Goal: Book appointment/travel/reservation

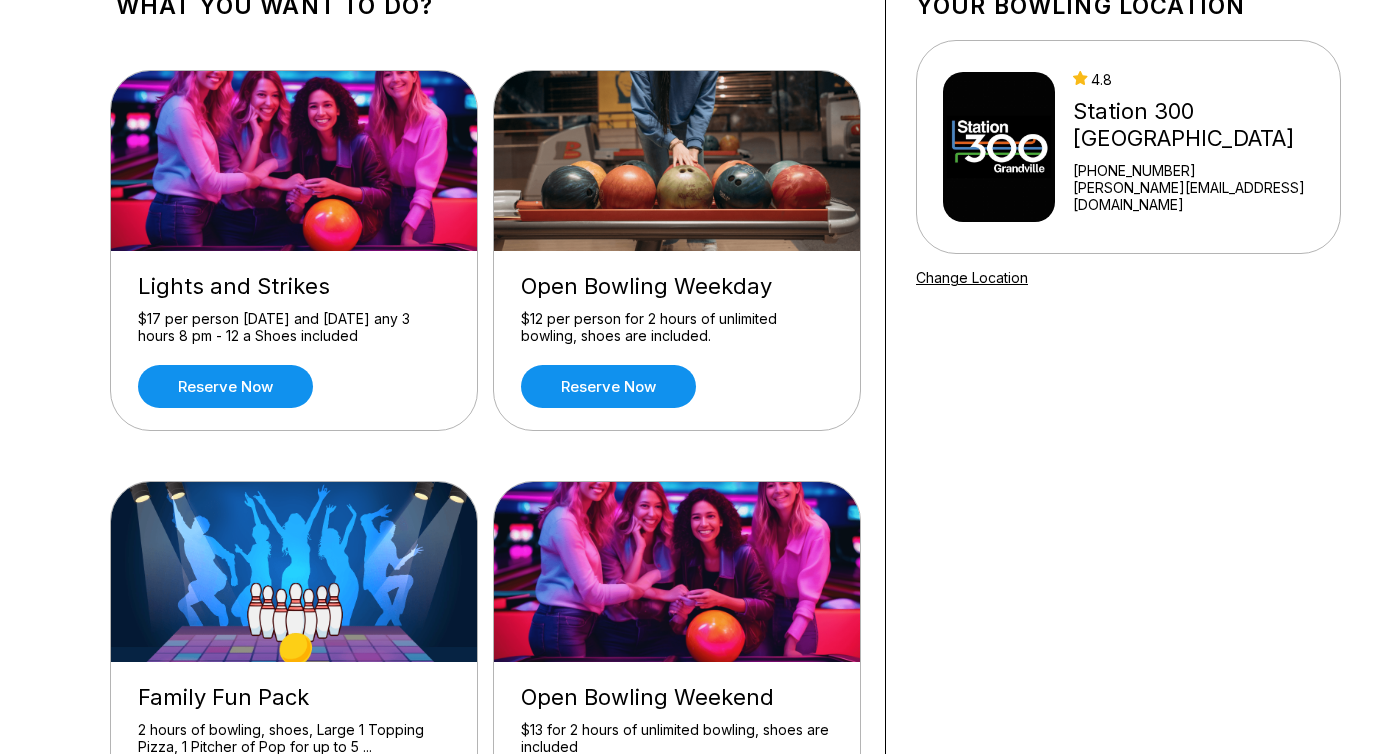
scroll to position [145, 0]
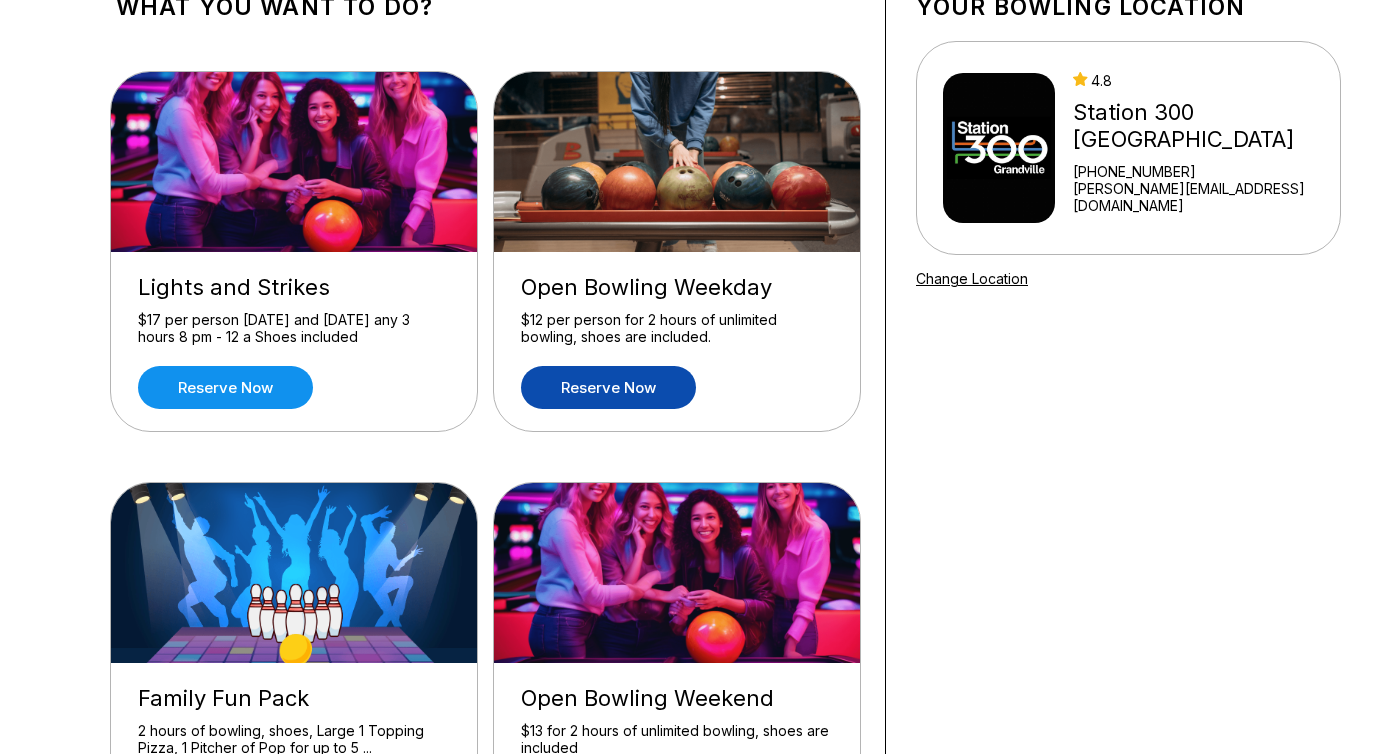
click at [617, 388] on link "Reserve now" at bounding box center [608, 387] width 175 height 43
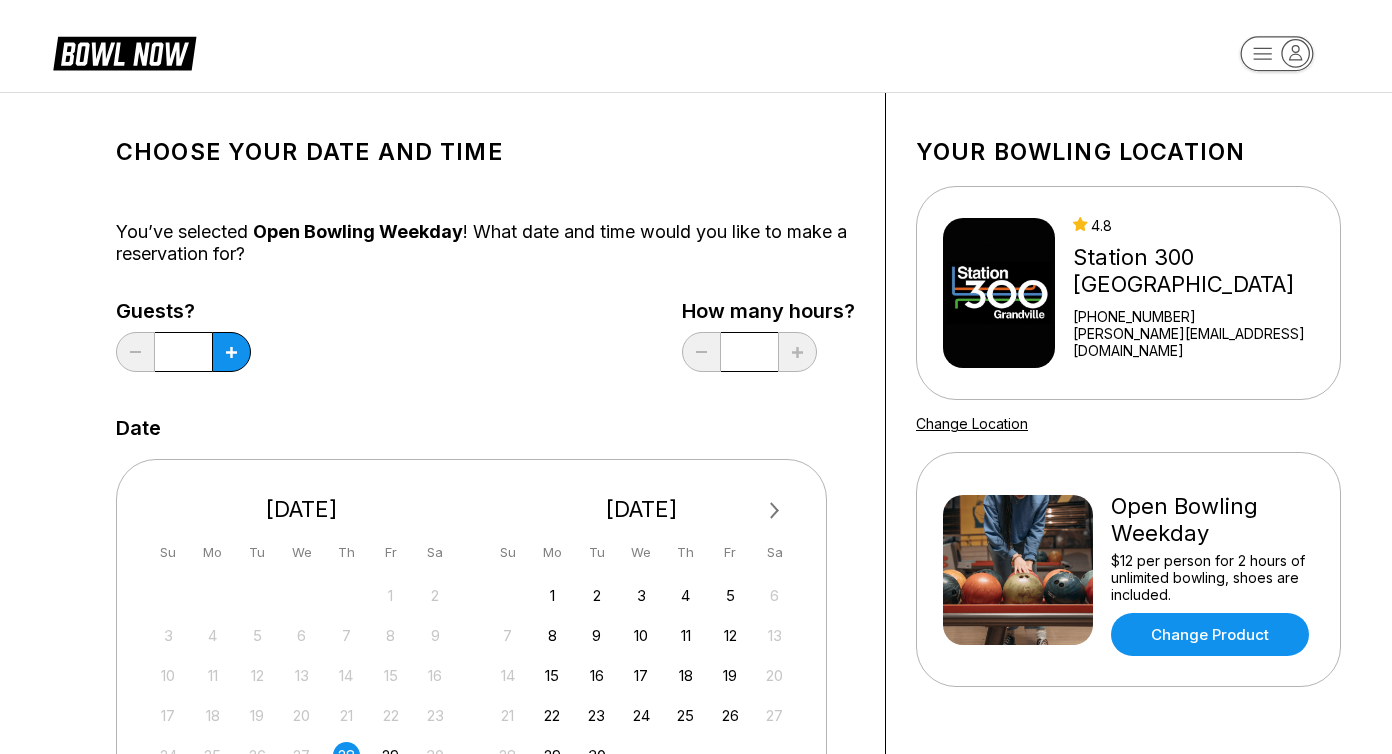
scroll to position [193, 0]
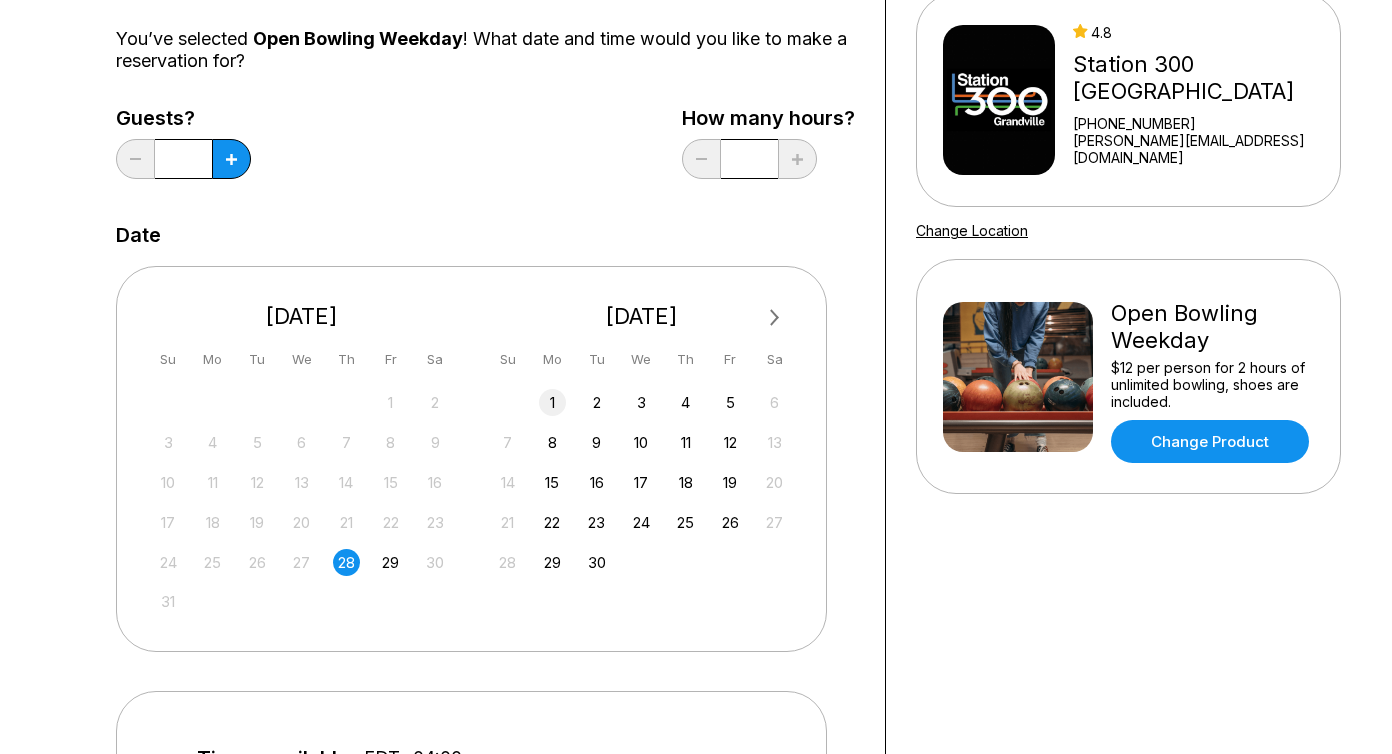
click at [546, 406] on div "1" at bounding box center [552, 402] width 27 height 27
click at [233, 166] on button at bounding box center [231, 159] width 39 height 40
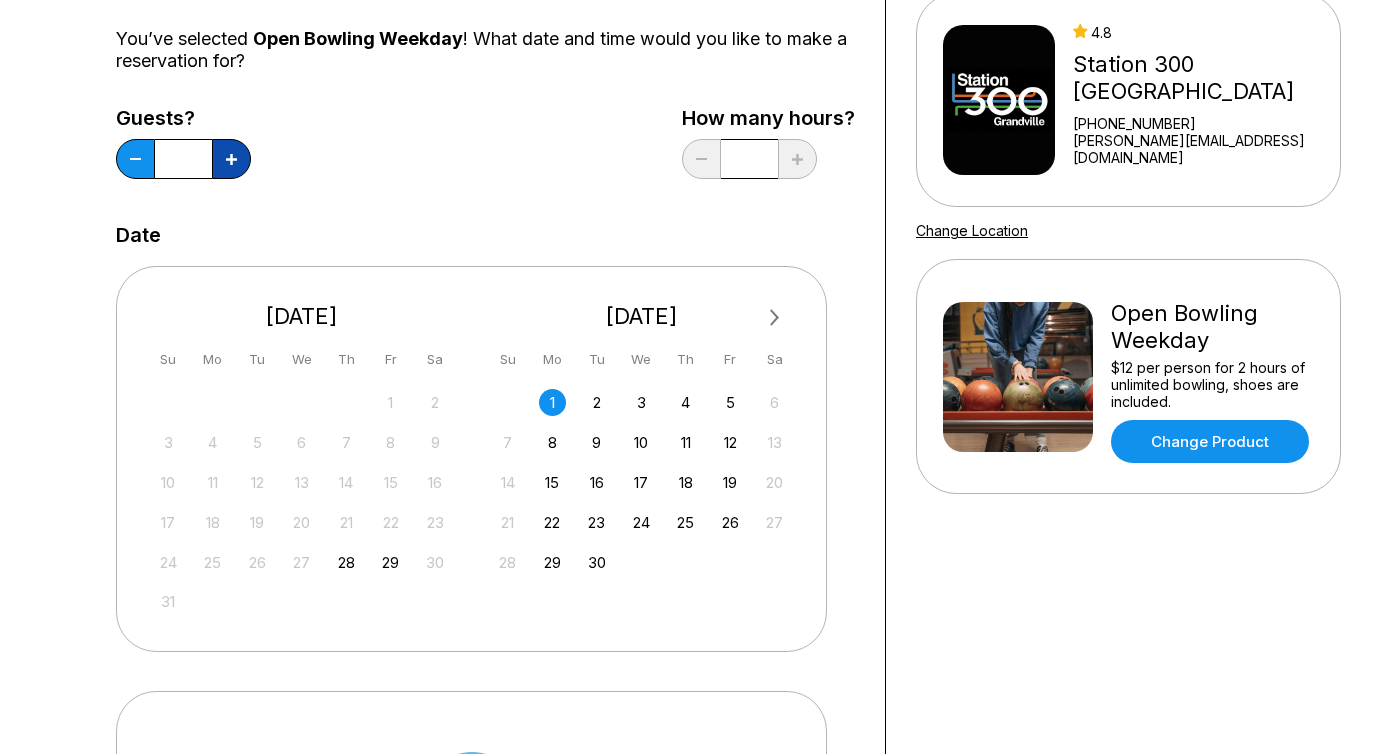
click at [233, 166] on button at bounding box center [231, 159] width 39 height 40
click at [136, 156] on button at bounding box center [135, 159] width 39 height 40
click at [242, 163] on button at bounding box center [231, 159] width 39 height 40
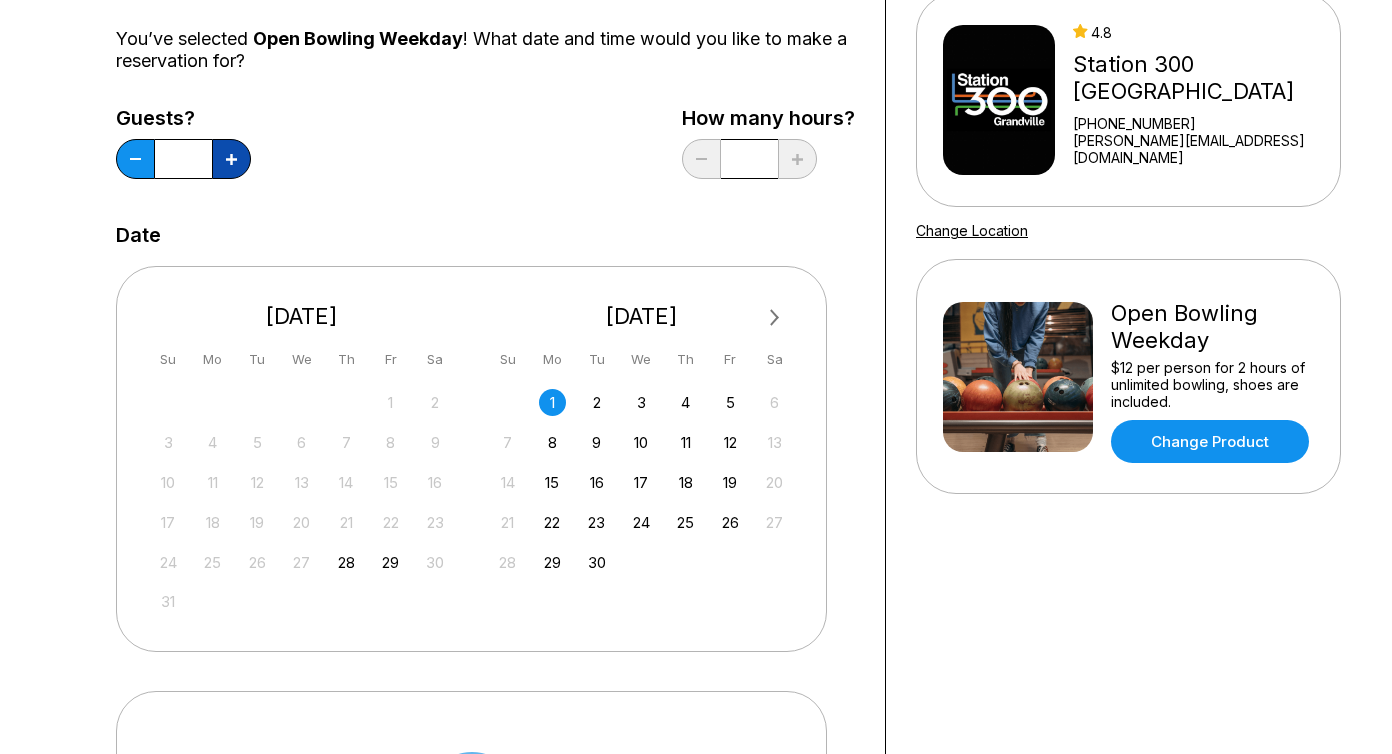
click at [242, 163] on button at bounding box center [231, 159] width 39 height 40
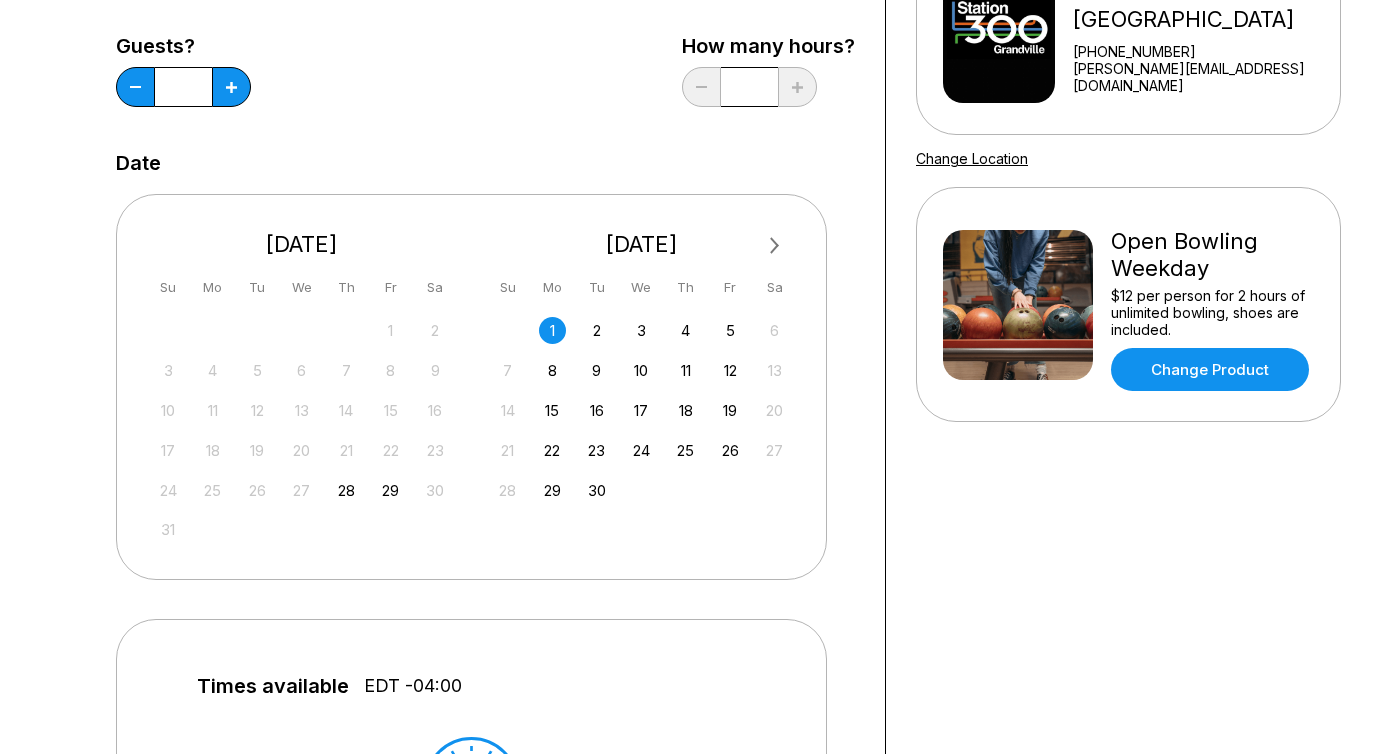
scroll to position [218, 0]
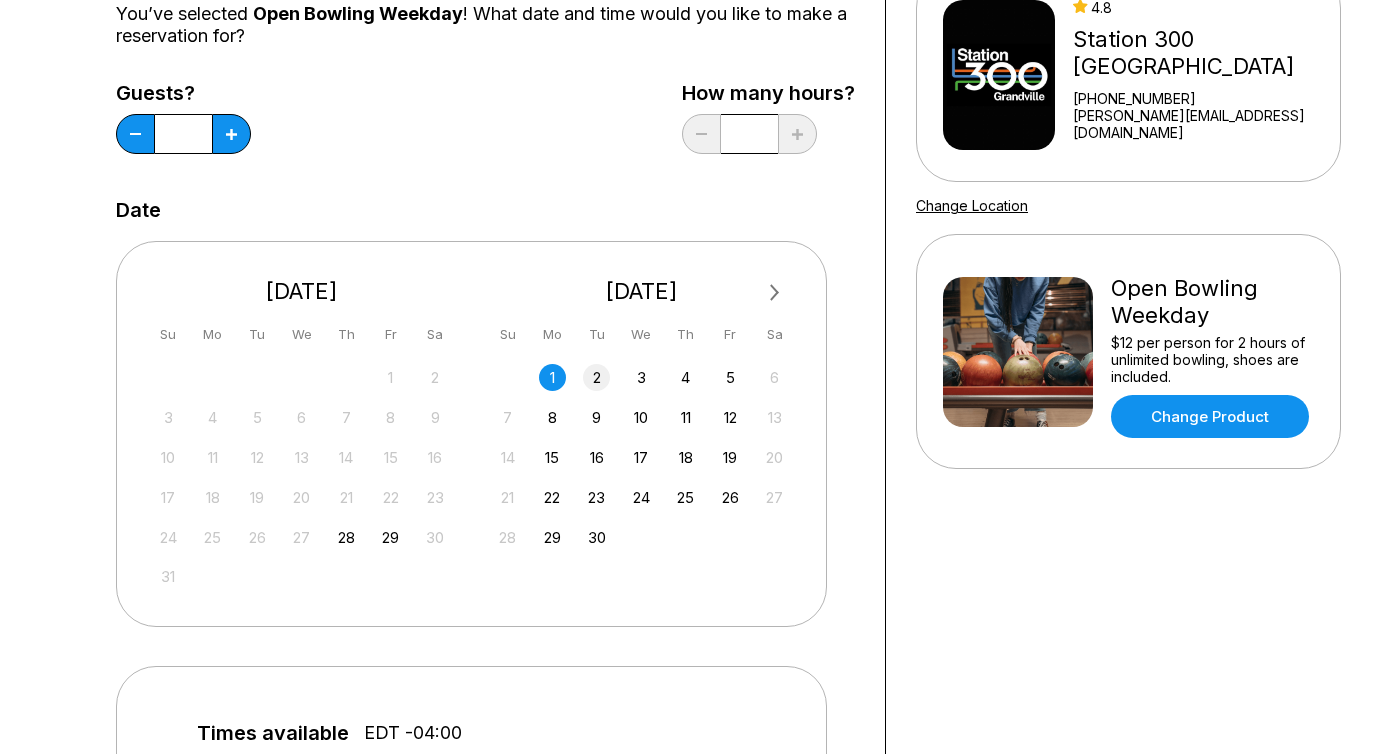
click at [598, 379] on div "2" at bounding box center [596, 377] width 27 height 27
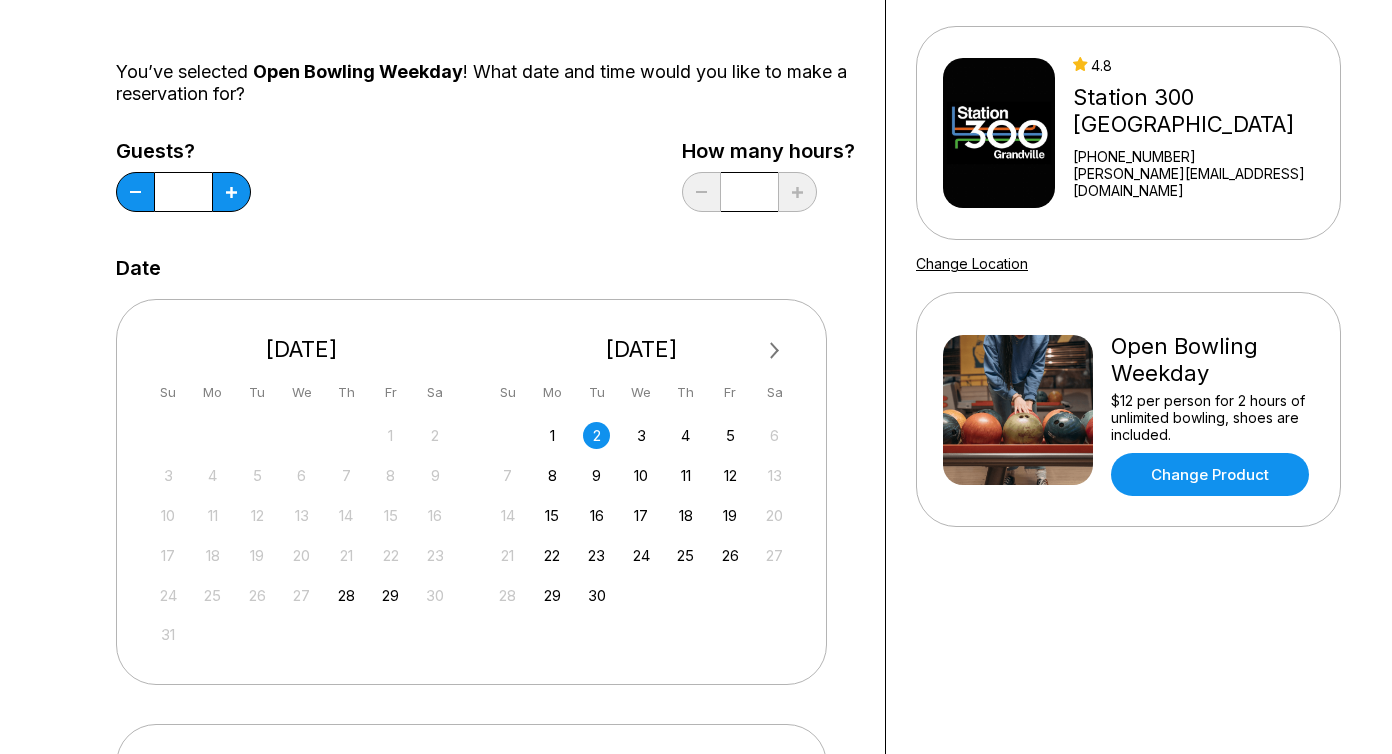
scroll to position [0, 0]
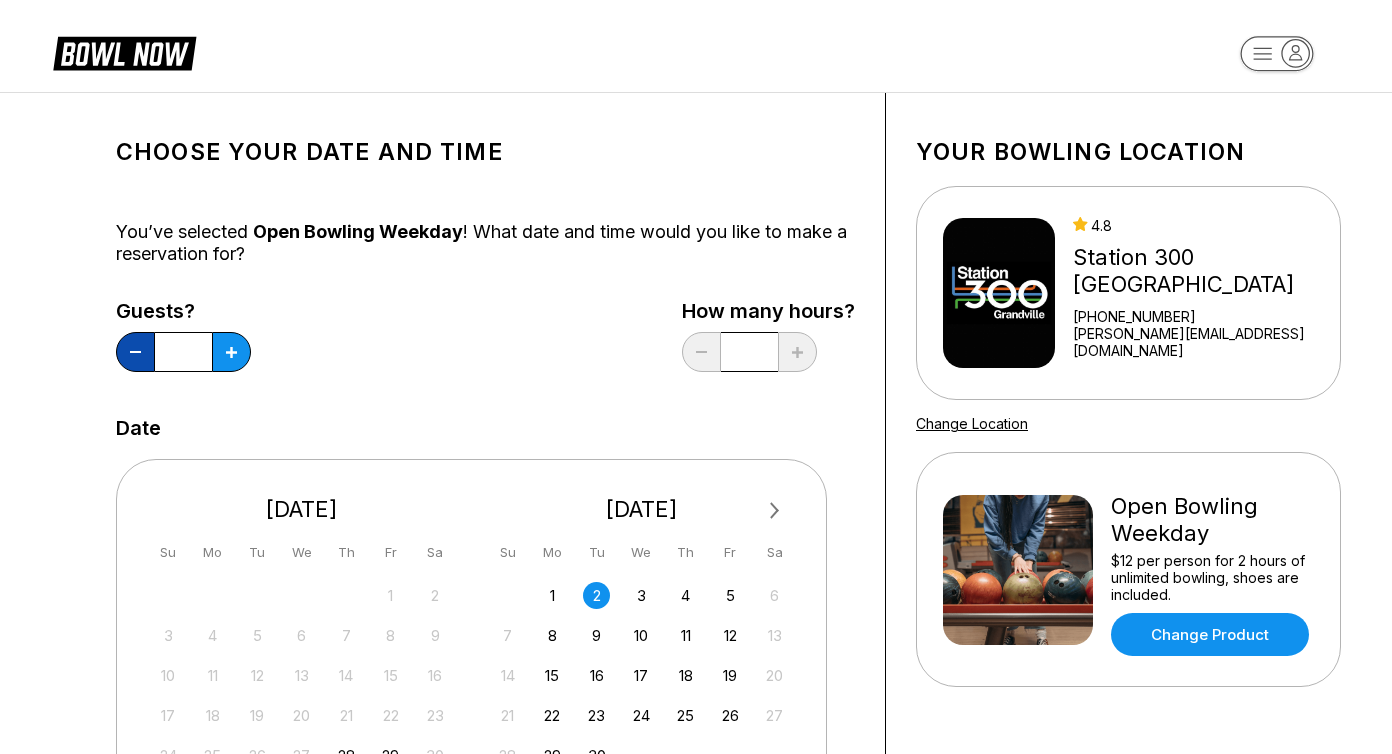
click at [141, 355] on button at bounding box center [135, 352] width 39 height 40
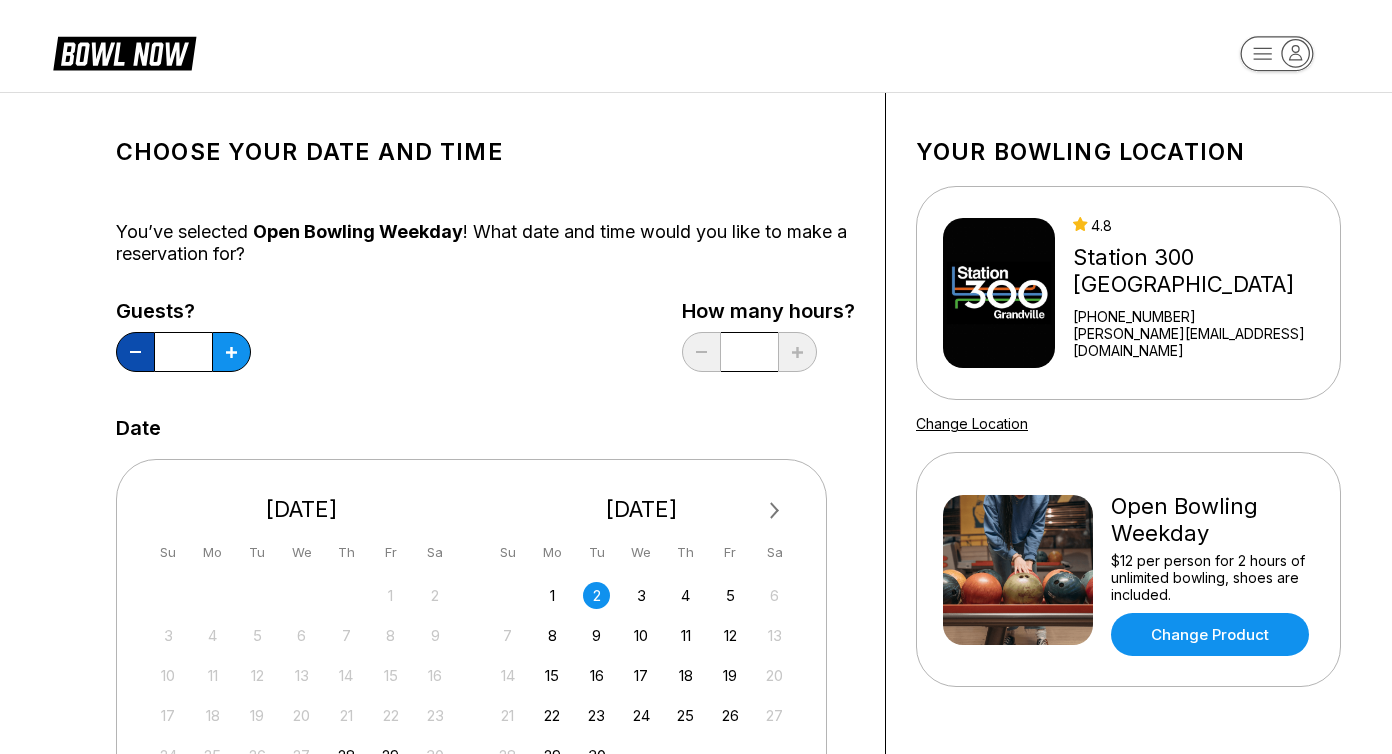
click at [141, 355] on button at bounding box center [135, 352] width 39 height 40
type input "*"
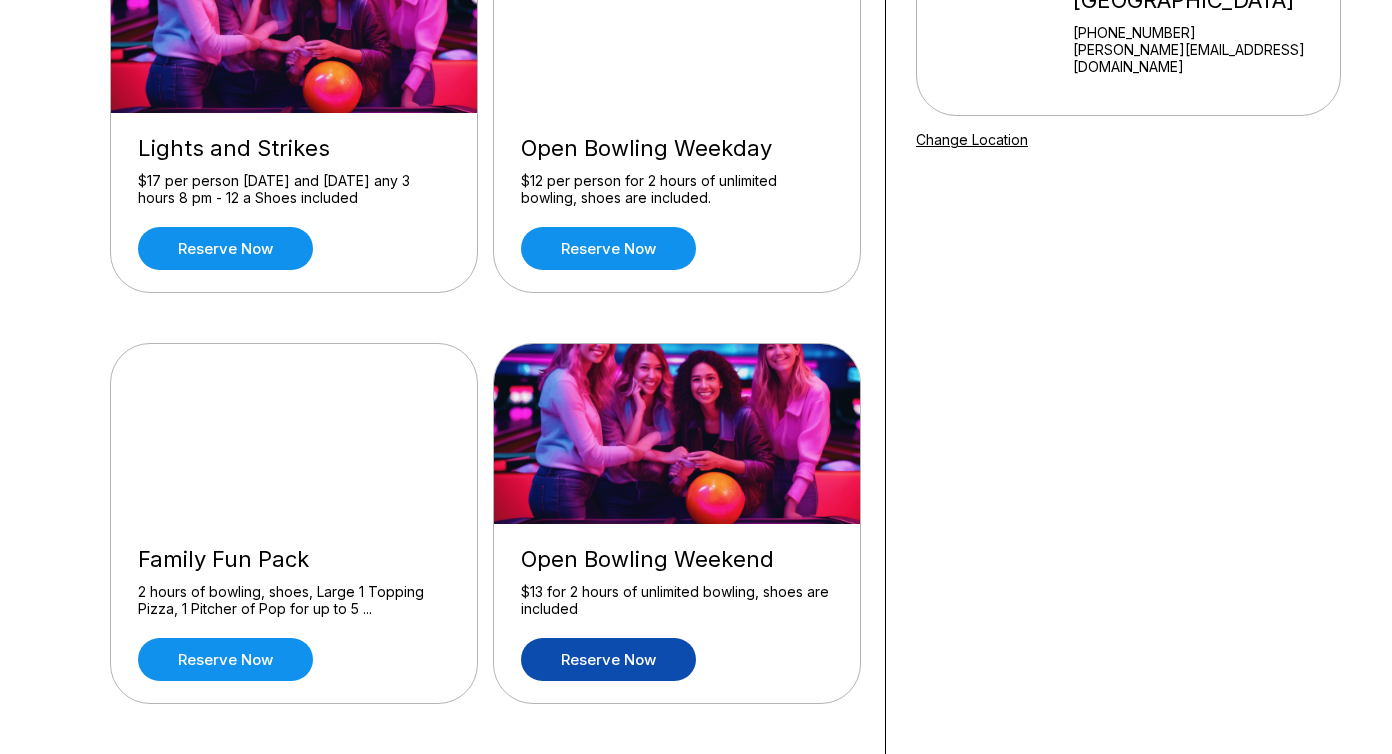
scroll to position [297, 0]
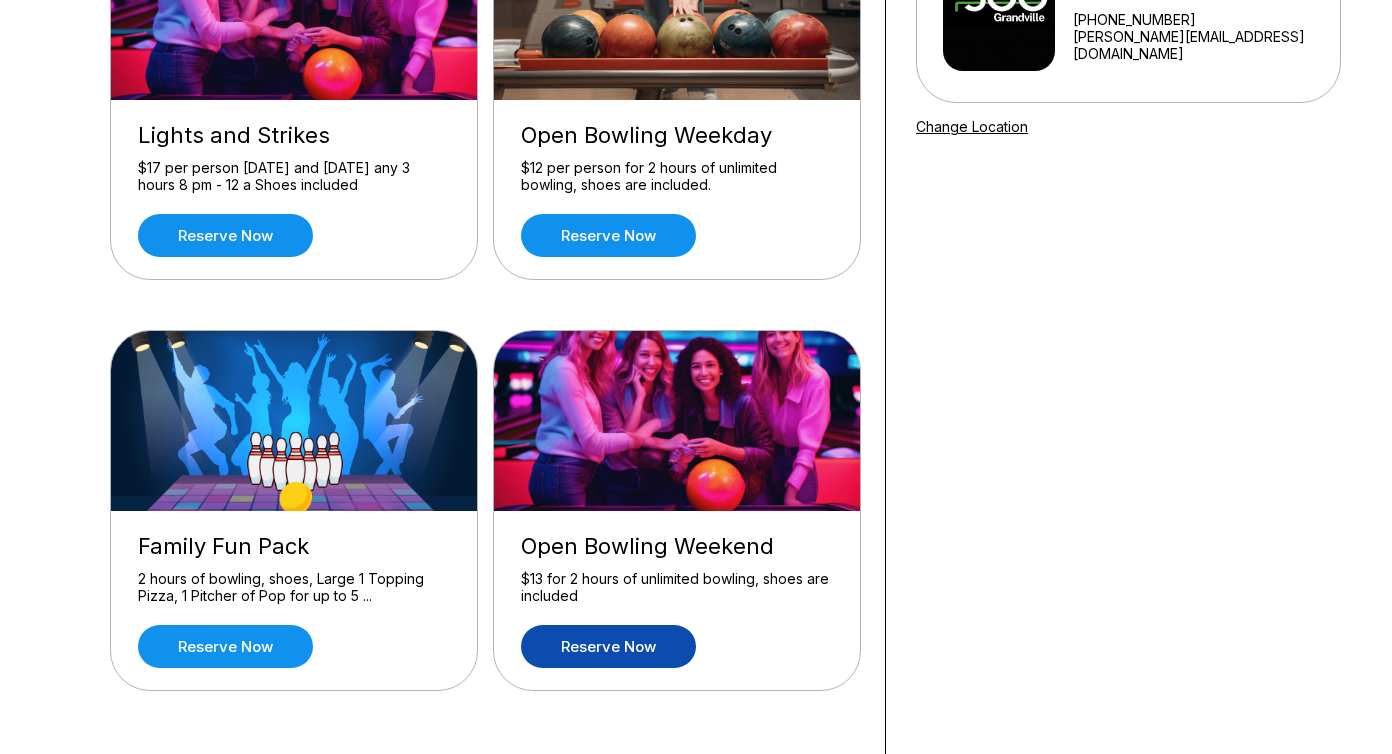
click at [590, 656] on link "Reserve now" at bounding box center [608, 646] width 175 height 43
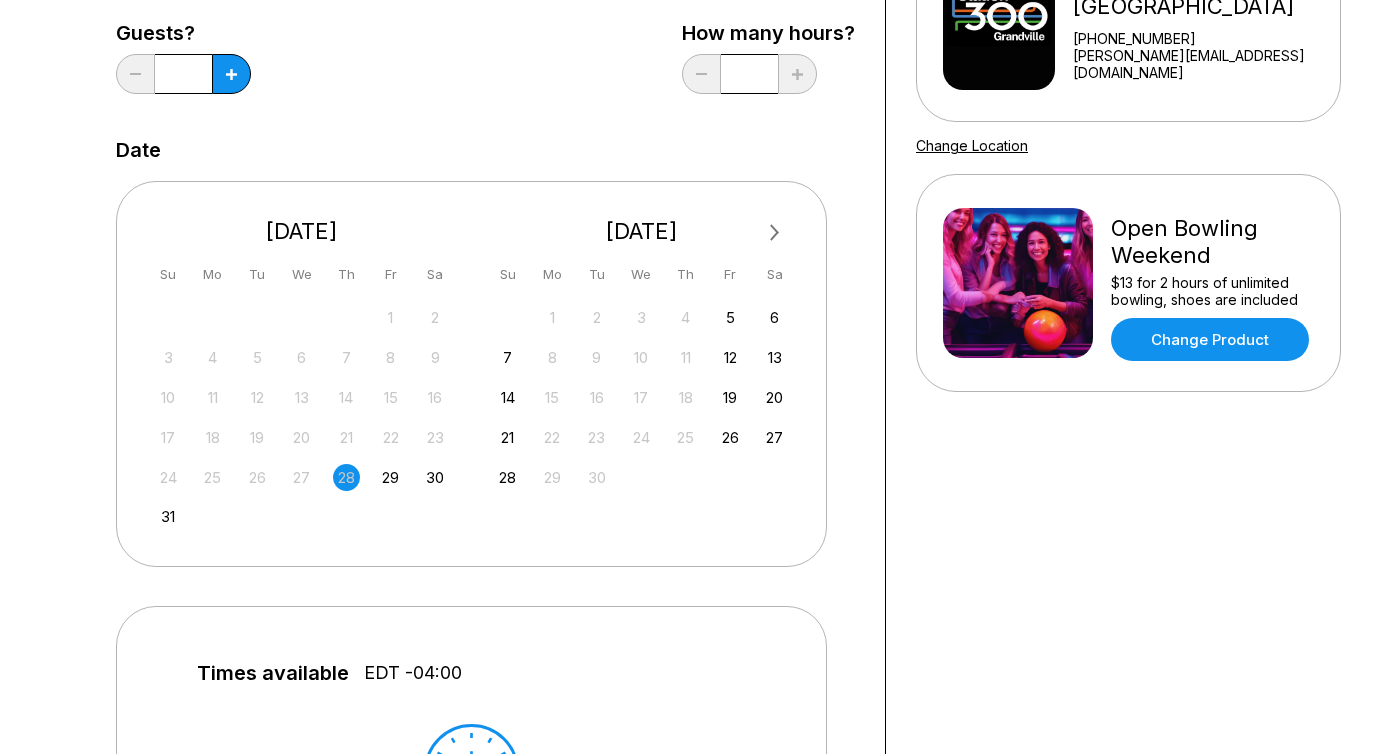
scroll to position [280, 0]
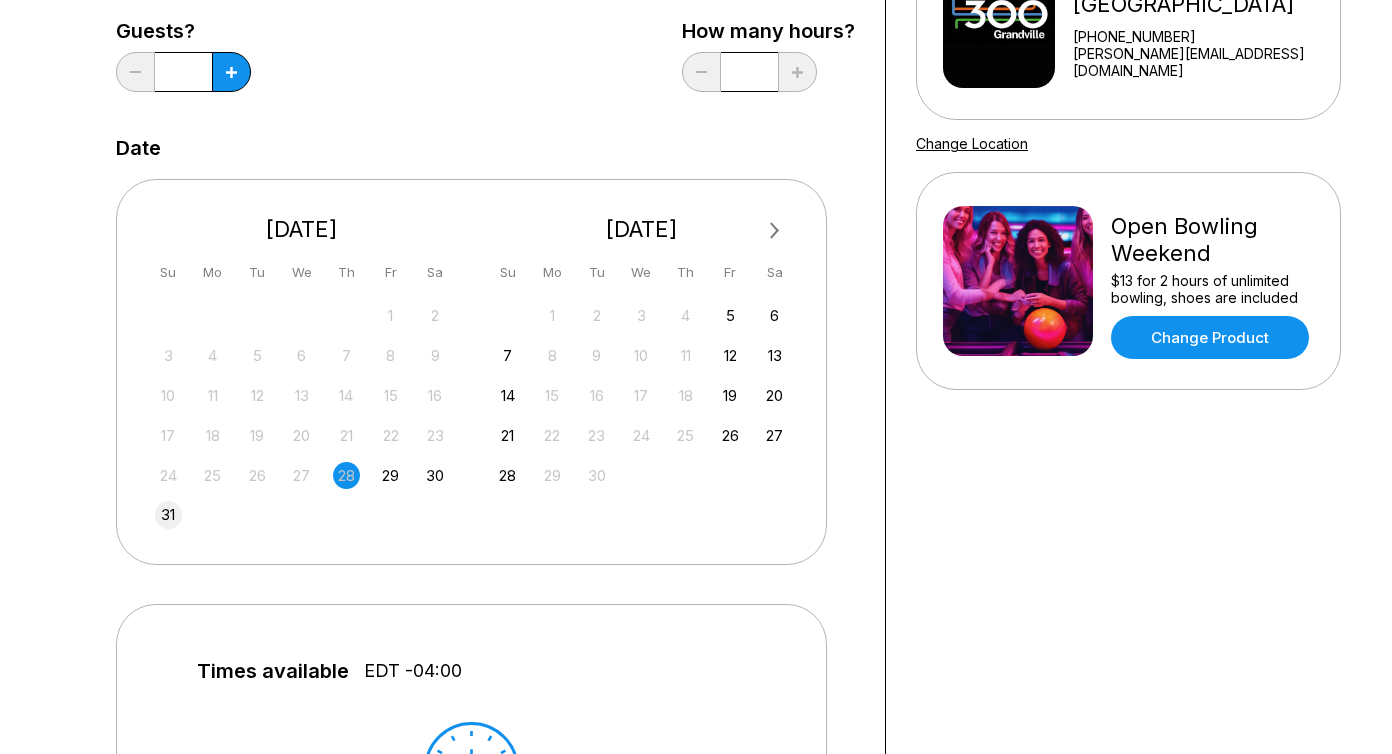
click at [161, 520] on div "31" at bounding box center [168, 514] width 27 height 27
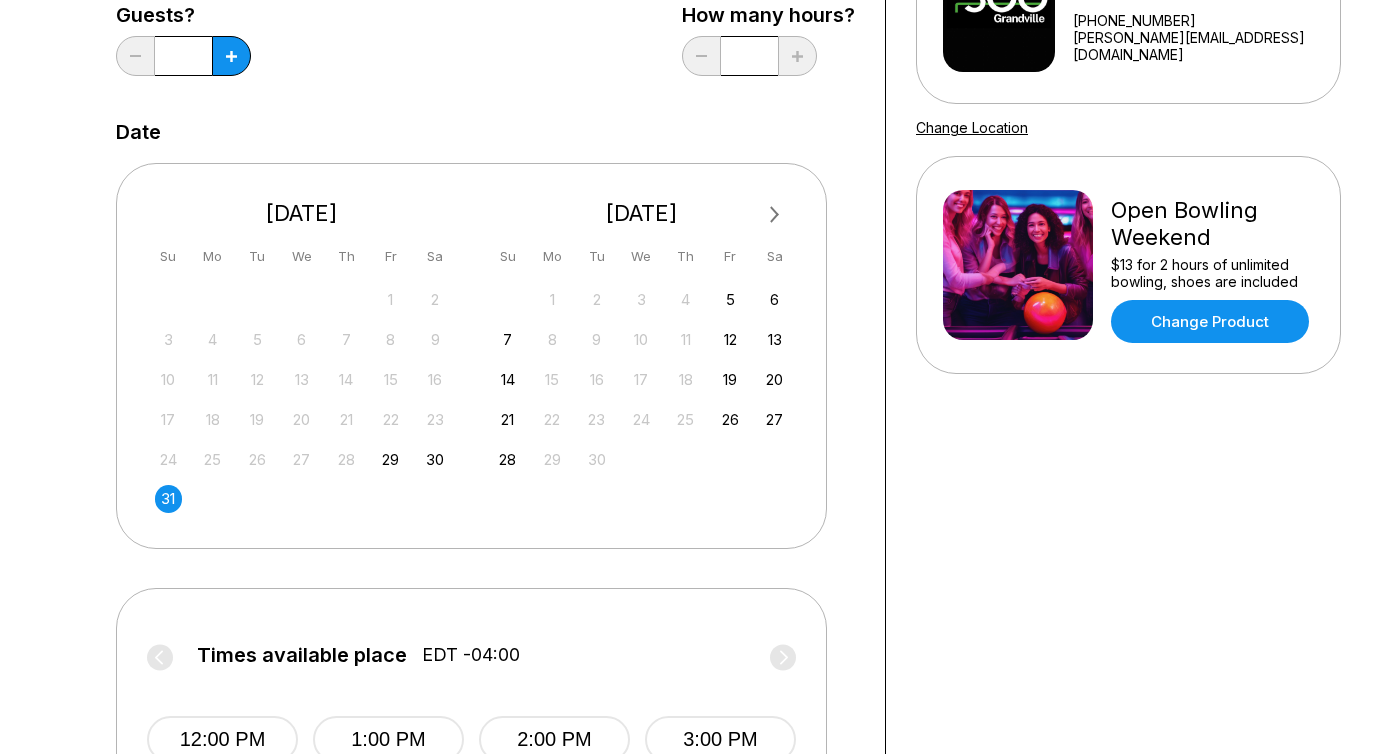
scroll to position [251, 0]
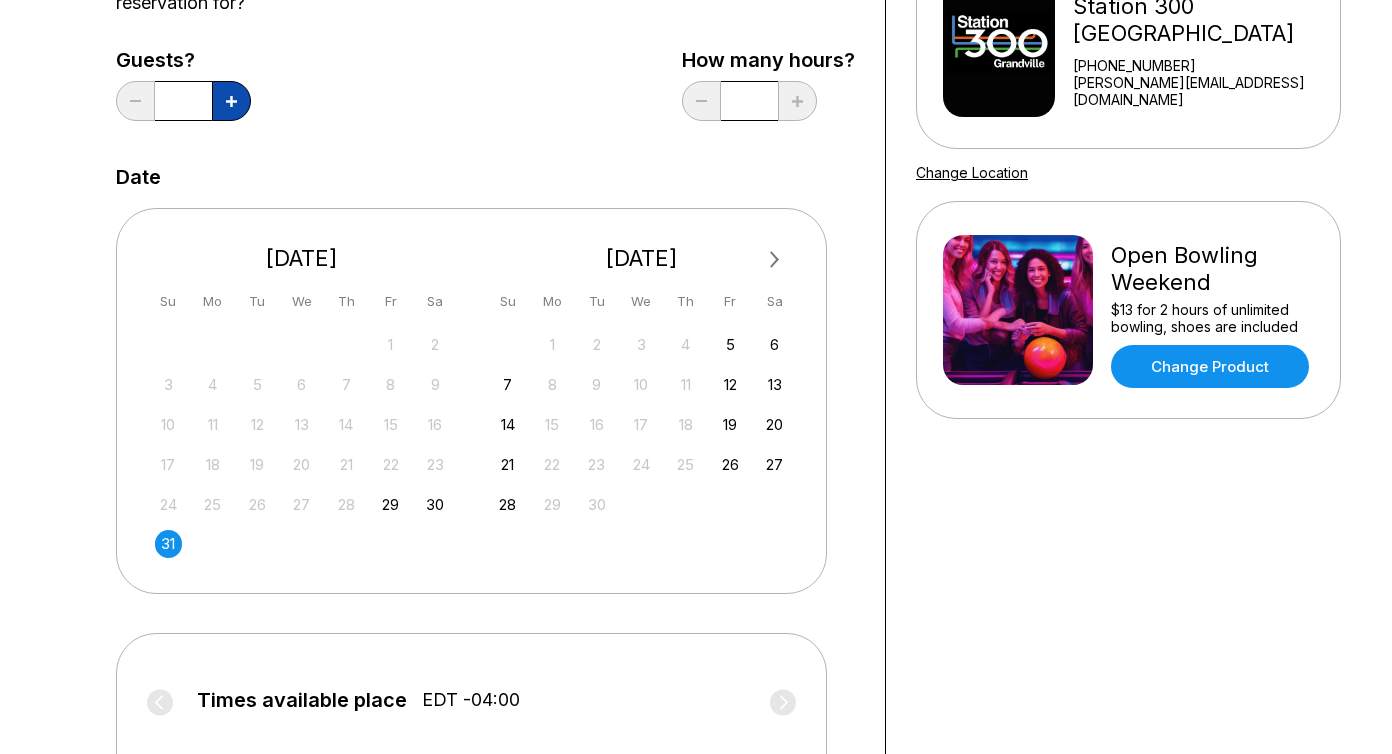
click at [233, 96] on icon at bounding box center [231, 101] width 11 height 11
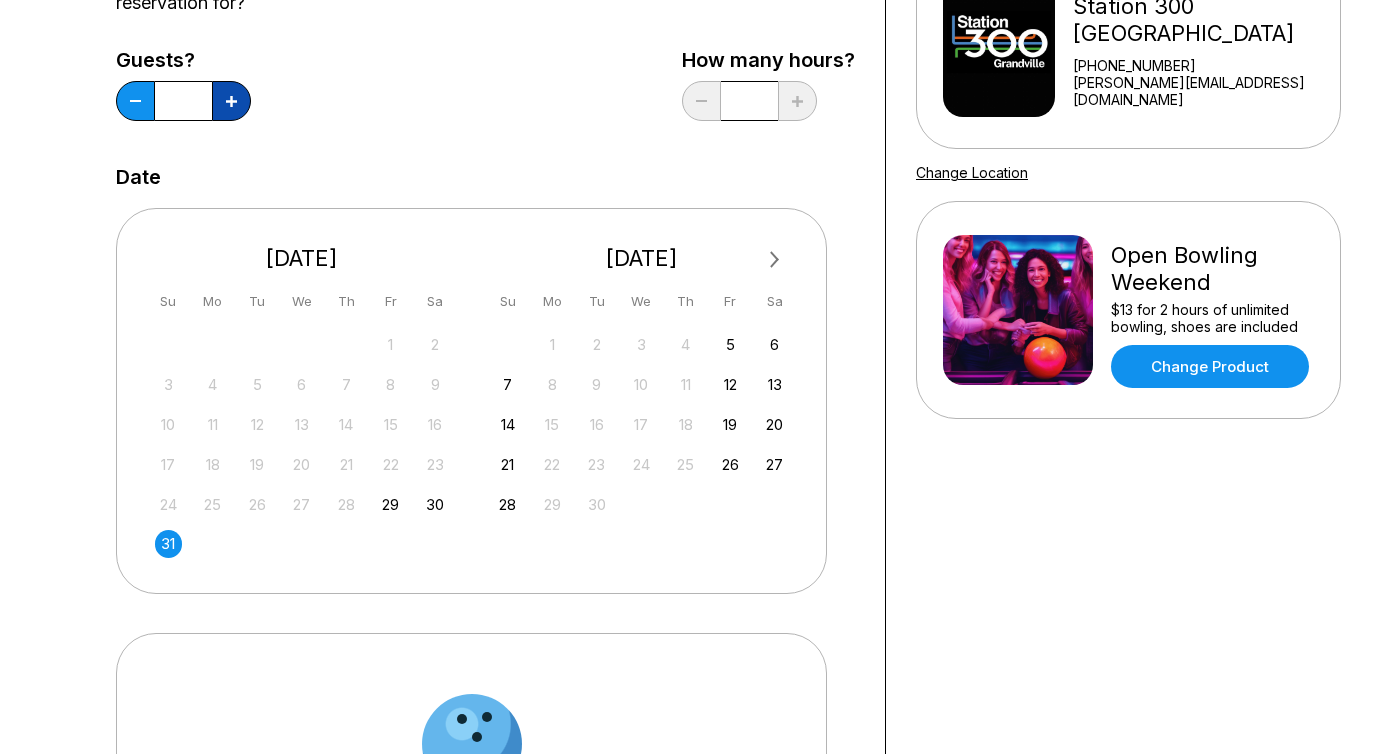
click at [233, 96] on icon at bounding box center [231, 101] width 11 height 11
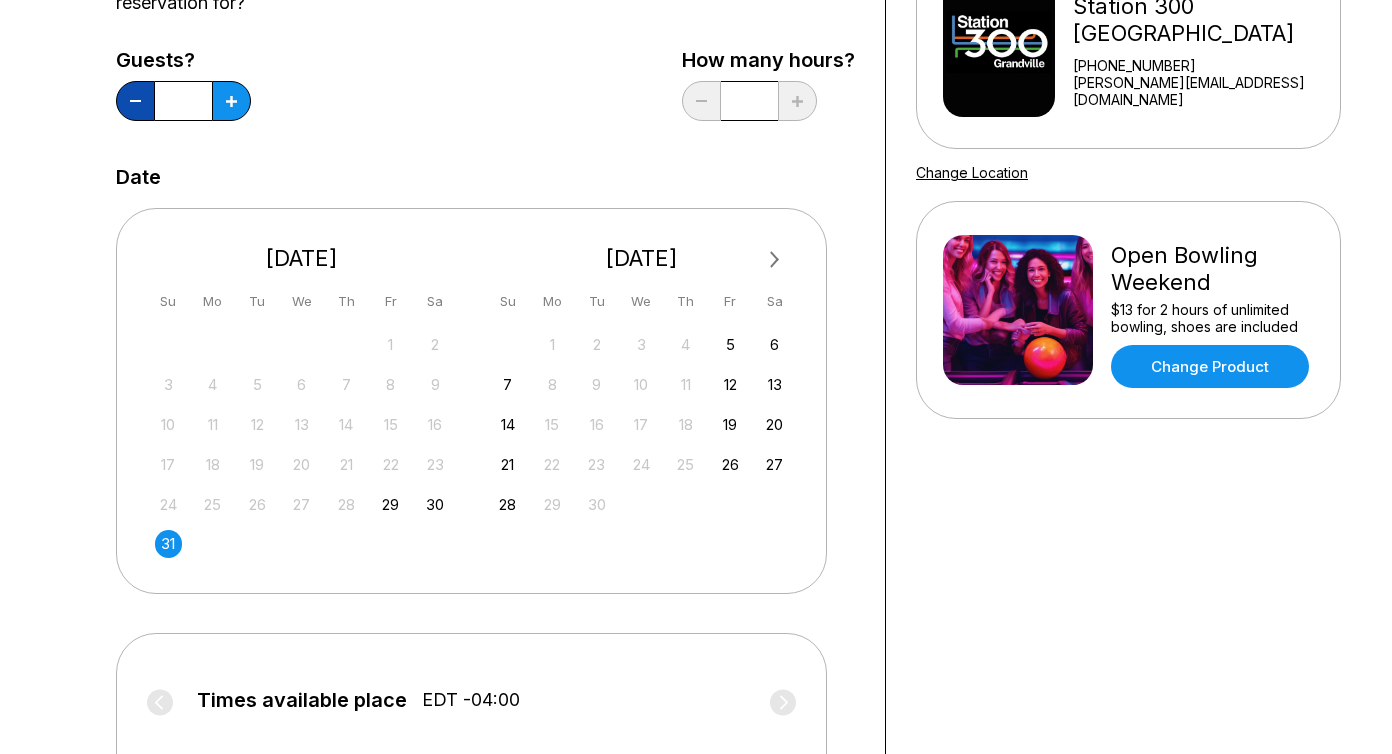
click at [136, 102] on button at bounding box center [135, 101] width 39 height 40
type input "*"
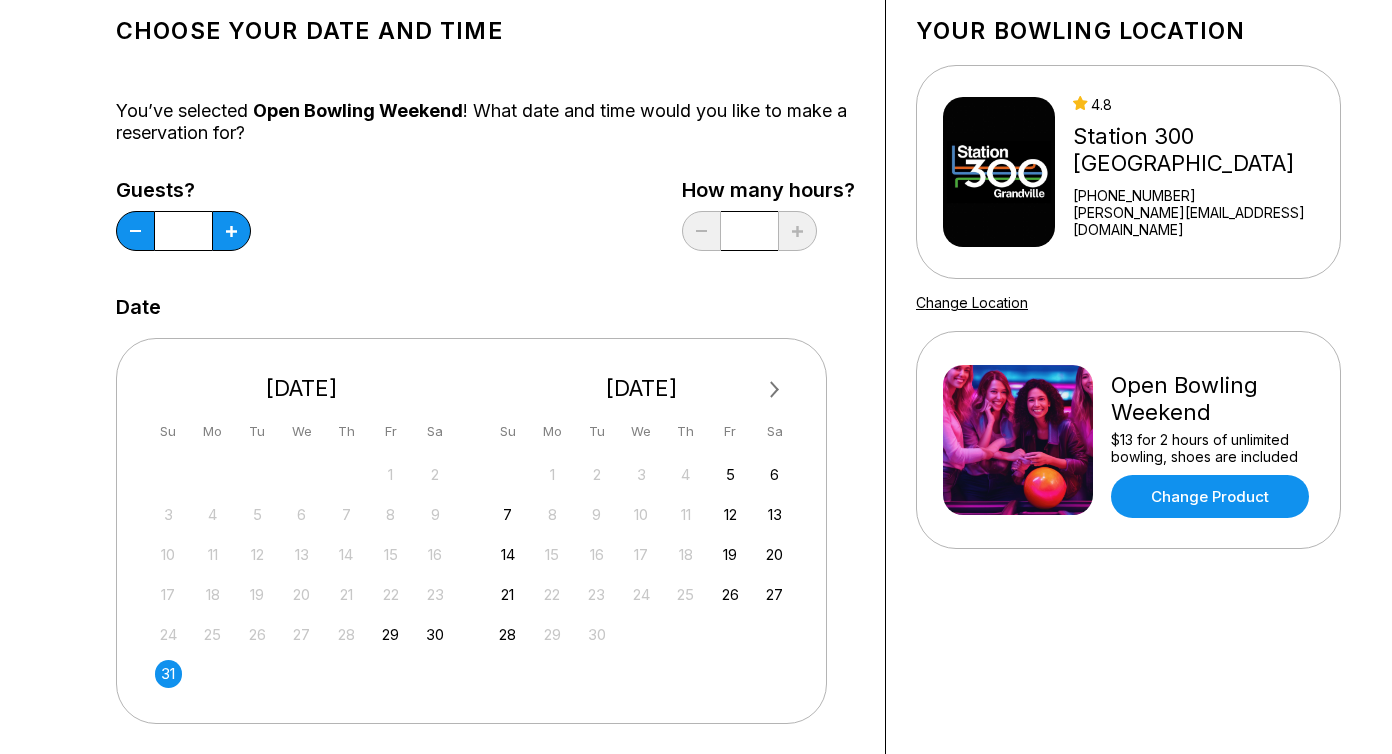
scroll to position [0, 0]
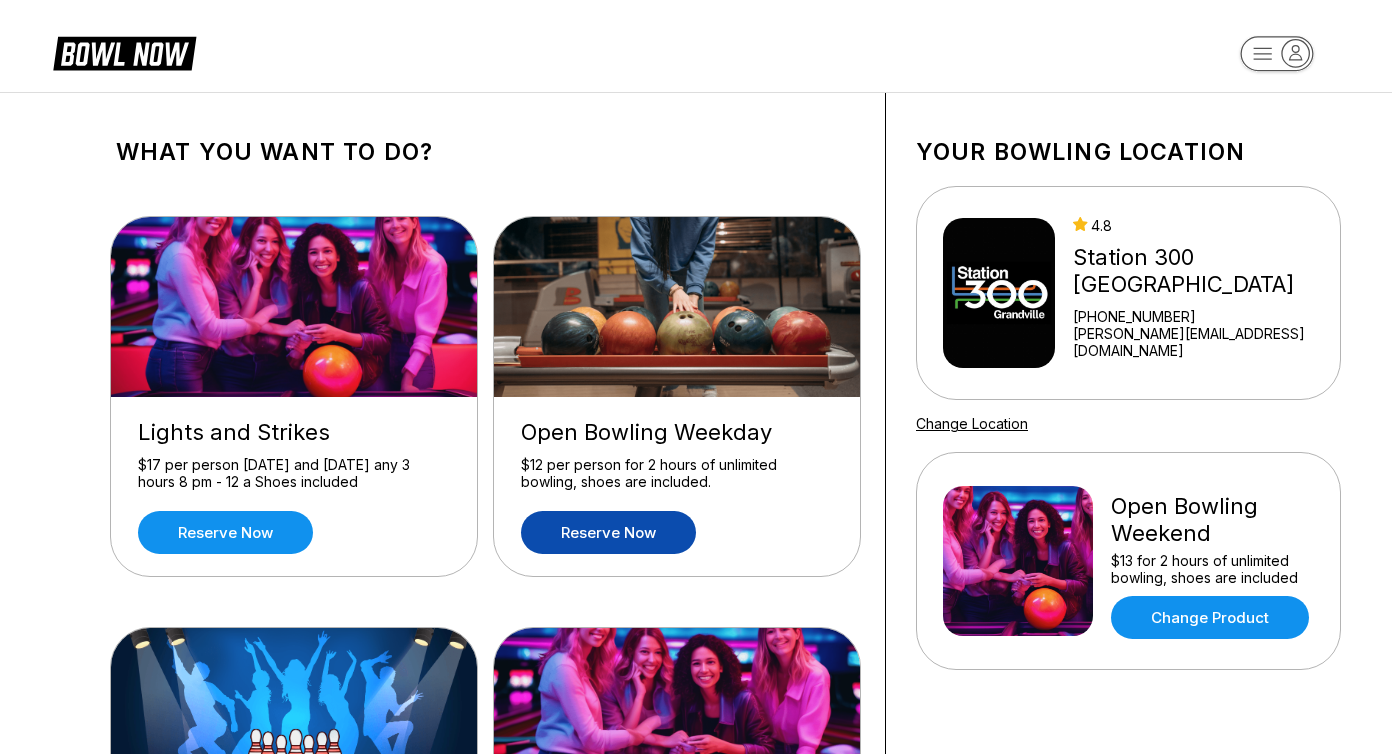
click at [593, 533] on link "Reserve now" at bounding box center [608, 532] width 175 height 43
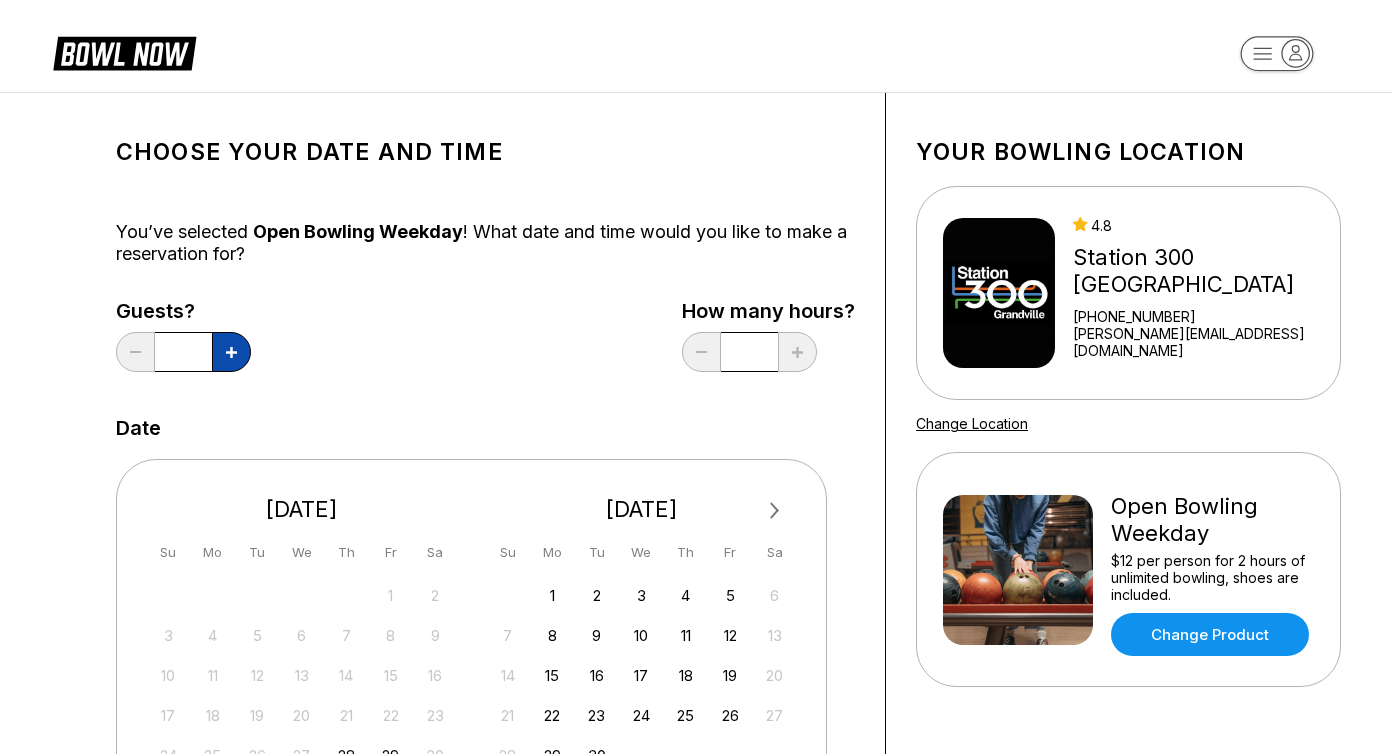
click at [236, 352] on icon at bounding box center [231, 352] width 11 height 11
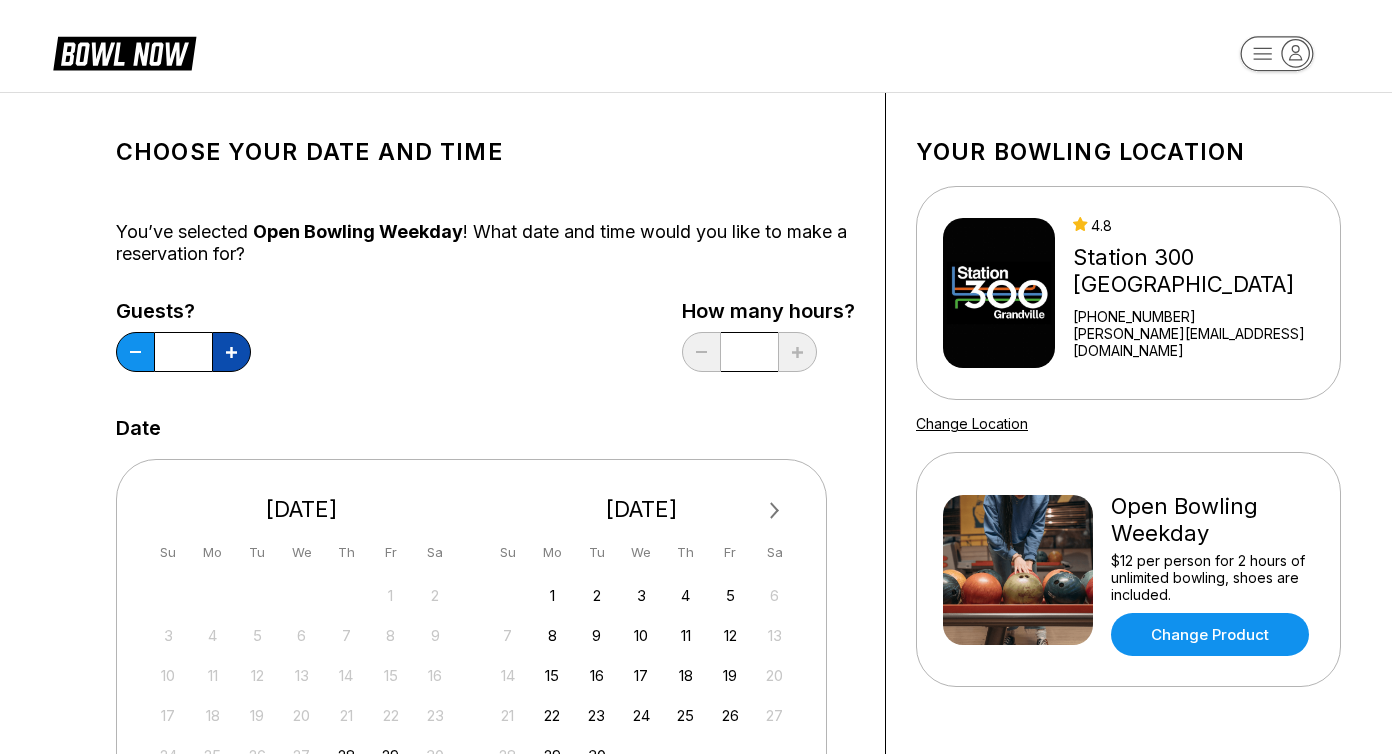
click at [236, 352] on icon at bounding box center [231, 352] width 11 height 11
type input "*"
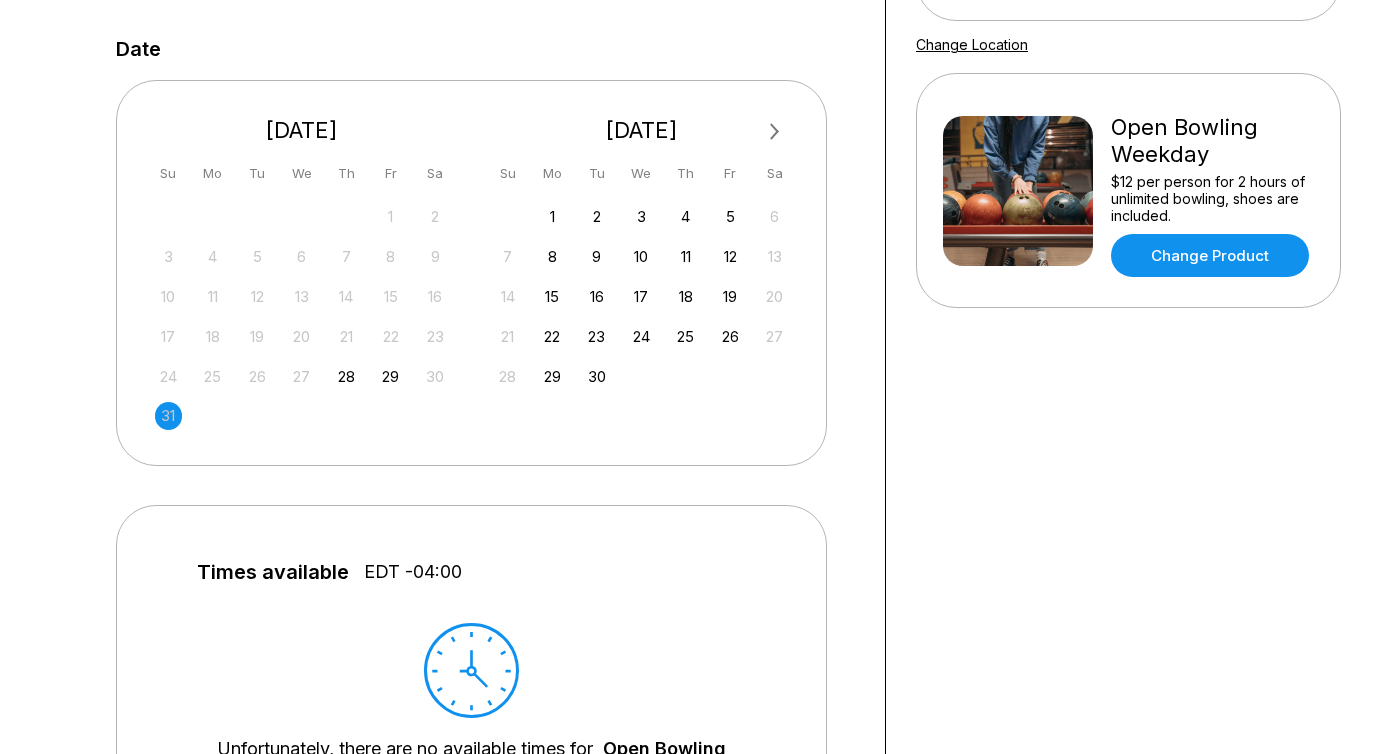
scroll to position [378, 0]
click at [558, 218] on div "1" at bounding box center [552, 217] width 27 height 27
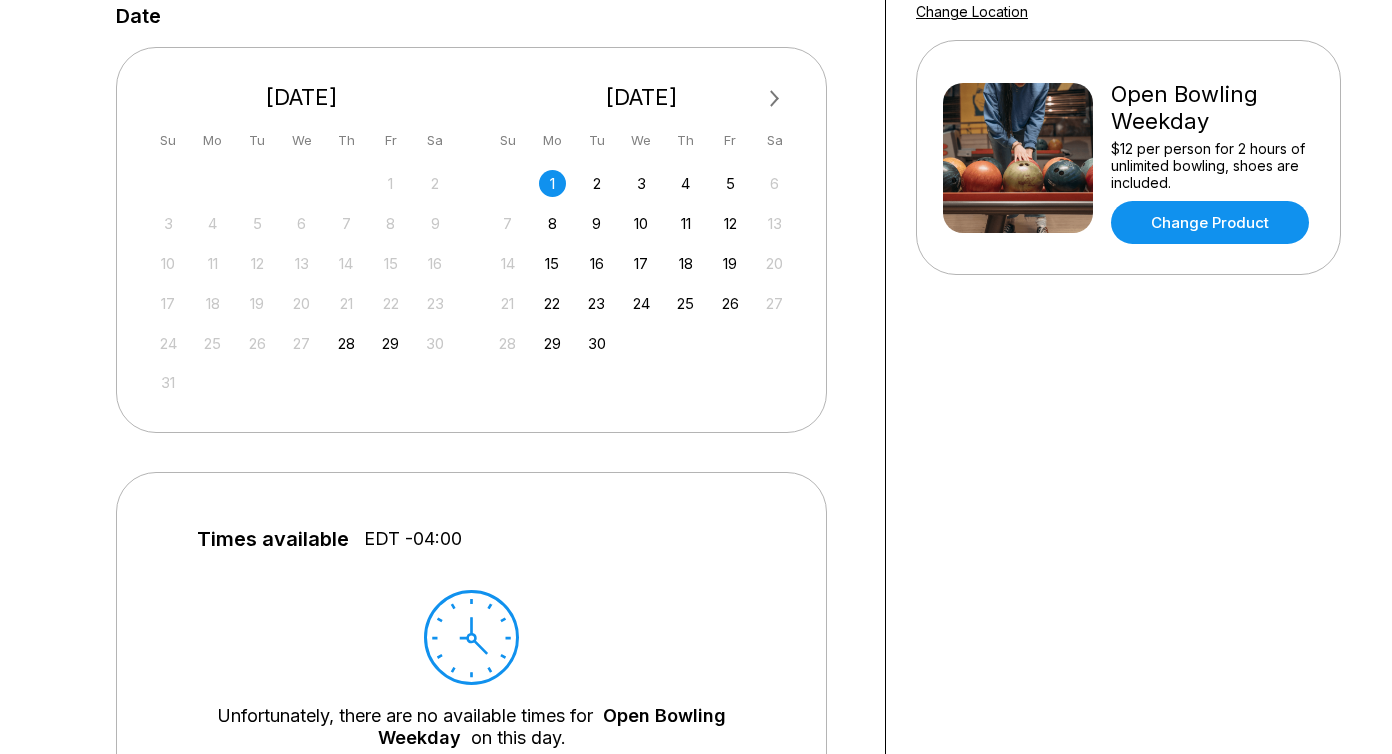
scroll to position [402, 0]
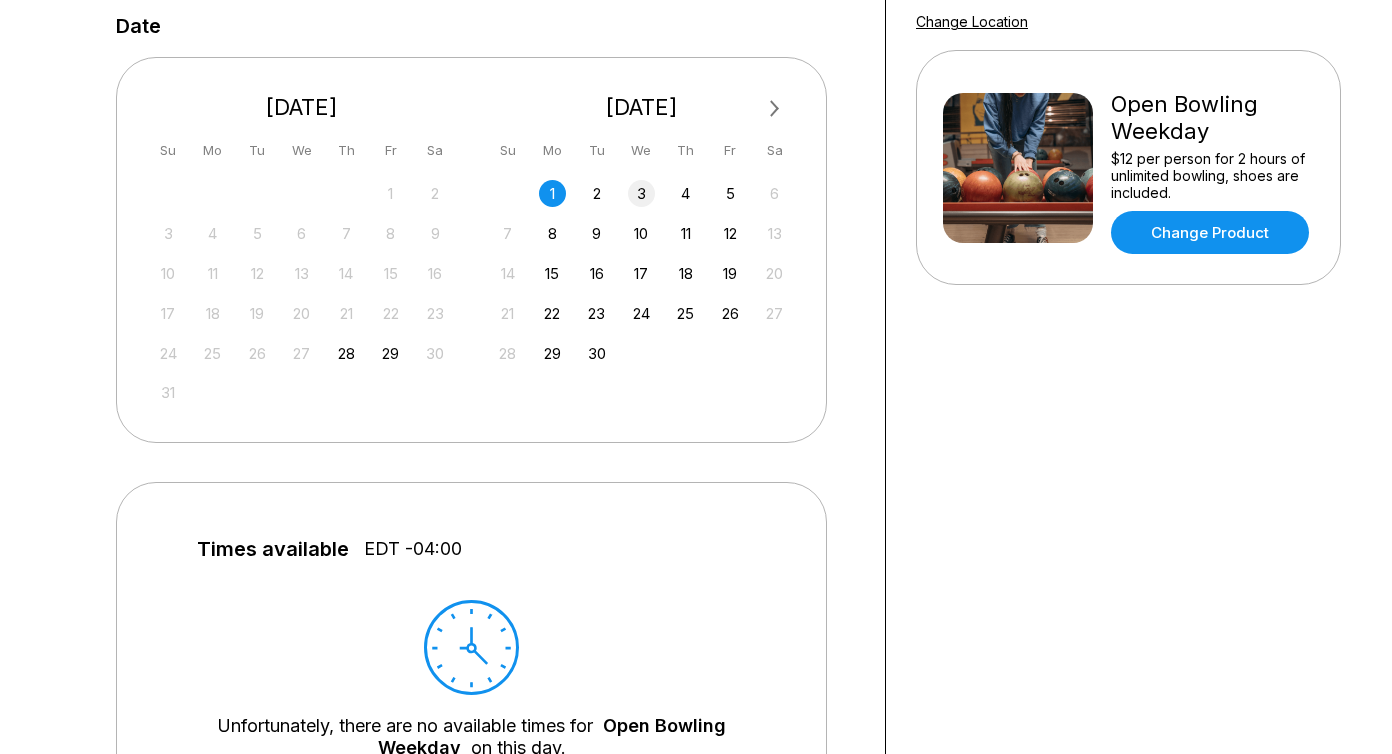
click at [634, 201] on div "3" at bounding box center [641, 193] width 27 height 27
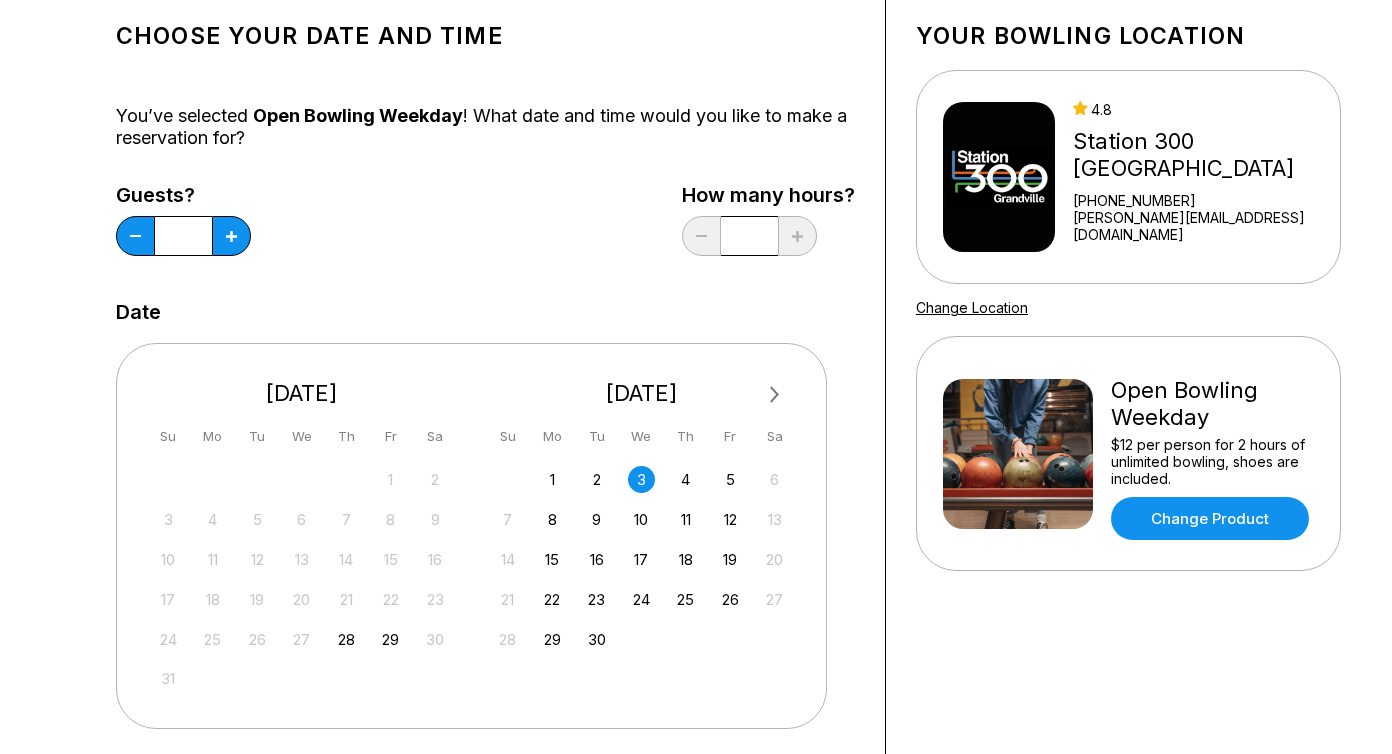
scroll to position [0, 0]
